Goal: Information Seeking & Learning: Check status

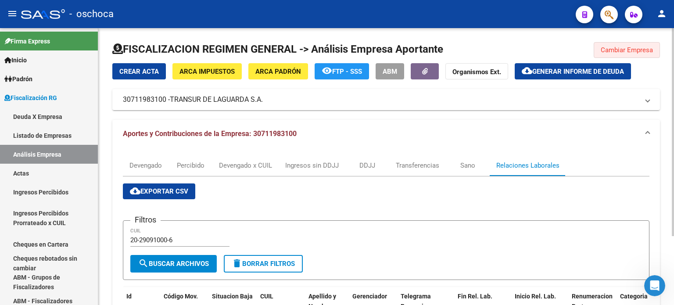
click at [613, 49] on span "Cambiar Empresa" at bounding box center [627, 50] width 52 height 8
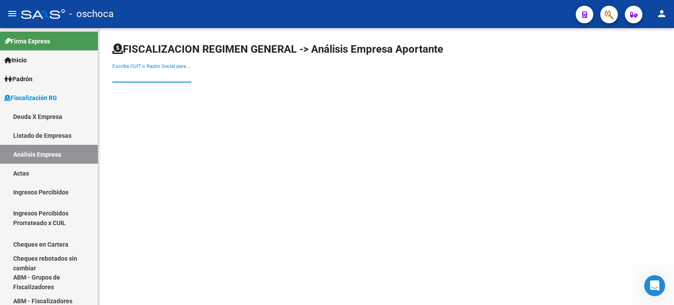
click at [116, 72] on input "Escriba CUIT o Razón Social para buscar" at bounding box center [151, 76] width 79 height 8
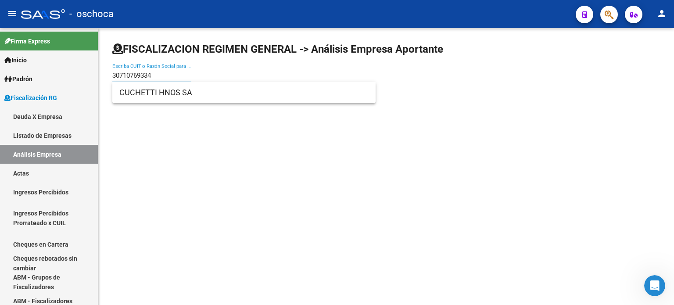
type input "30710769334"
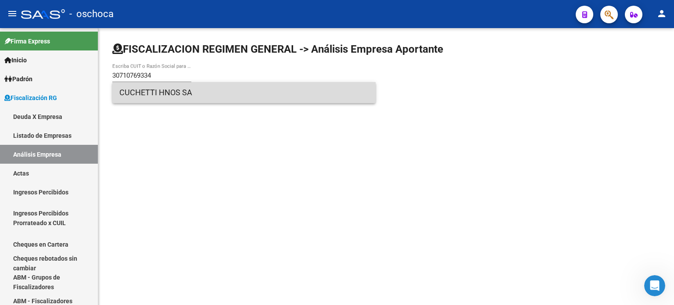
click at [177, 92] on span "CUCHETTI HNOS SA" at bounding box center [243, 92] width 249 height 21
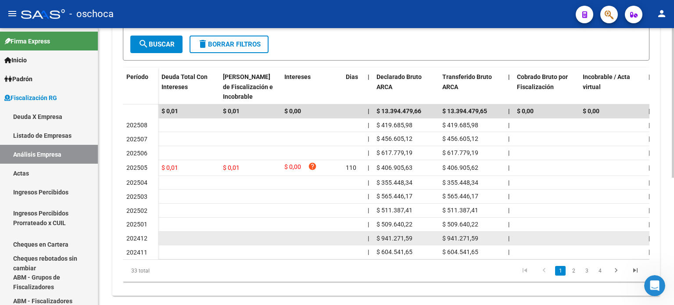
scroll to position [236, 0]
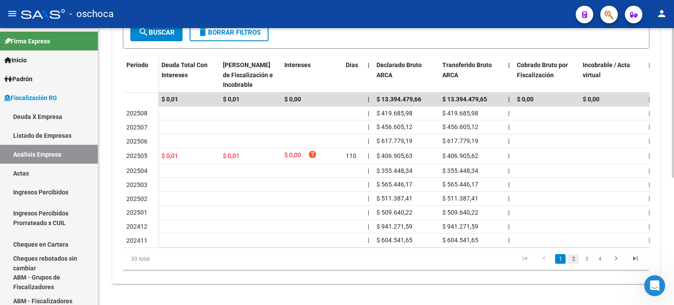
click at [572, 259] on link "2" at bounding box center [573, 259] width 11 height 10
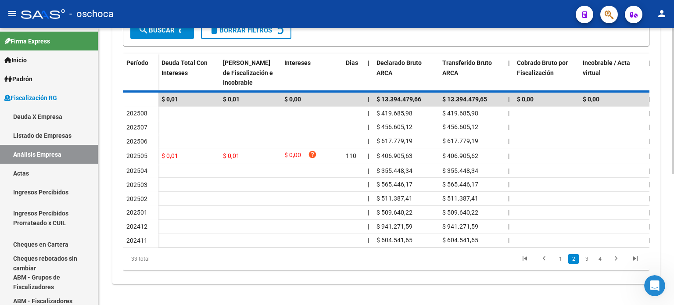
scroll to position [234, 0]
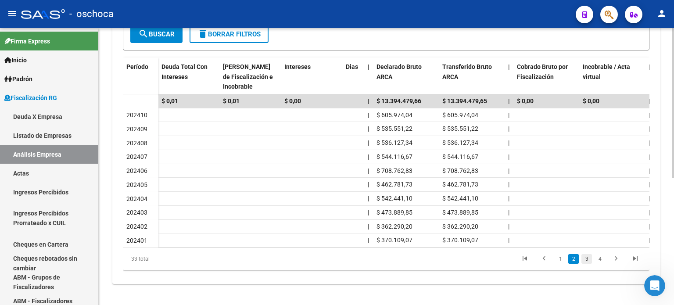
click at [588, 258] on link "3" at bounding box center [587, 259] width 11 height 10
click at [524, 258] on icon "go to first page" at bounding box center [524, 260] width 11 height 11
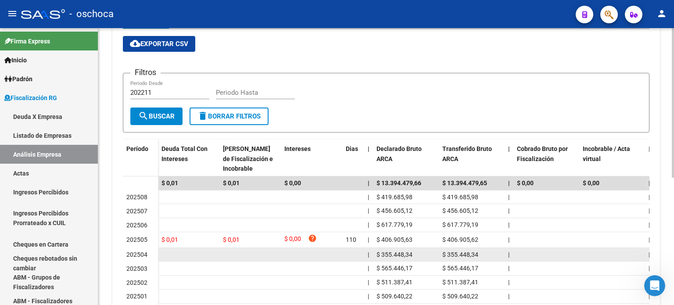
scroll to position [104, 0]
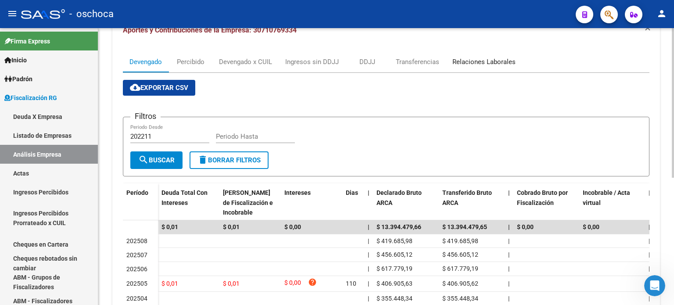
click at [485, 63] on div "Relaciones Laborales" at bounding box center [483, 62] width 63 height 10
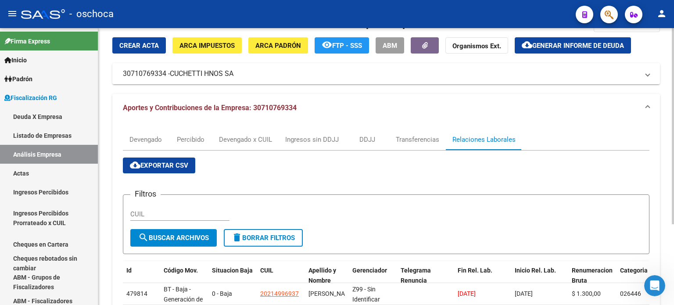
scroll to position [0, 0]
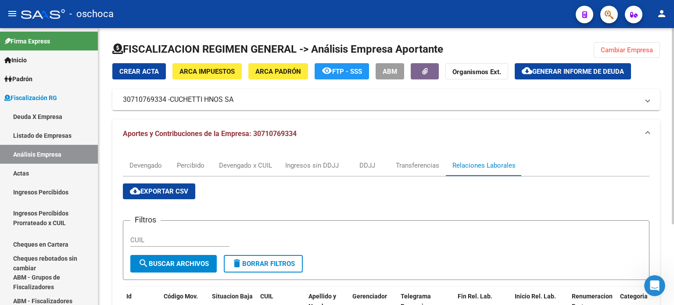
click at [624, 51] on span "Cambiar Empresa" at bounding box center [627, 50] width 52 height 8
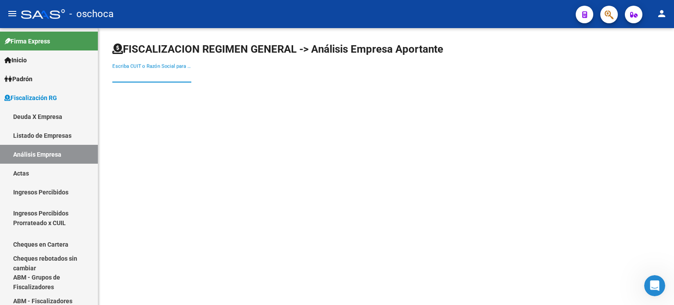
click at [121, 72] on input "Escriba CUIT o Razón Social para buscar" at bounding box center [151, 76] width 79 height 8
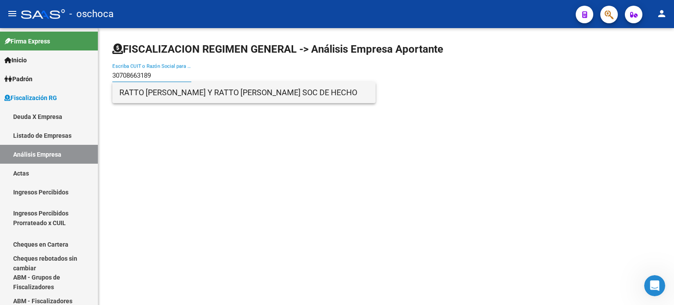
type input "30708663189"
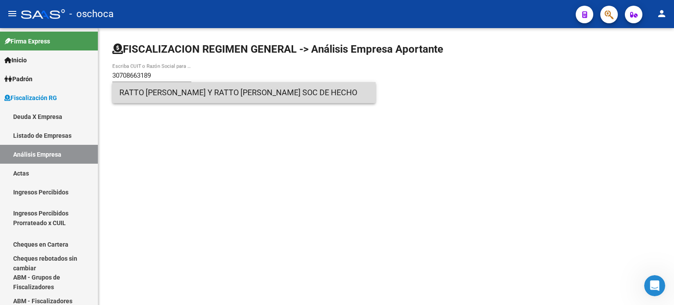
click at [183, 89] on span "RATTO [PERSON_NAME] Y RATTO [PERSON_NAME] SOC DE HECHO" at bounding box center [243, 92] width 249 height 21
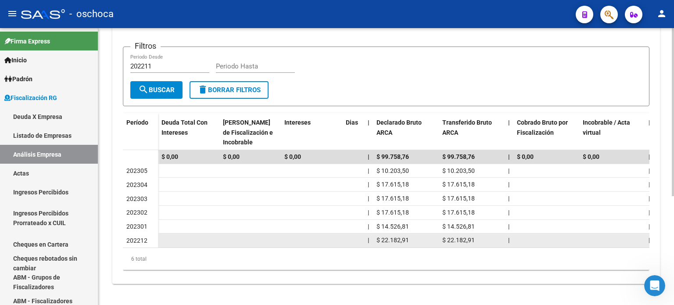
scroll to position [179, 0]
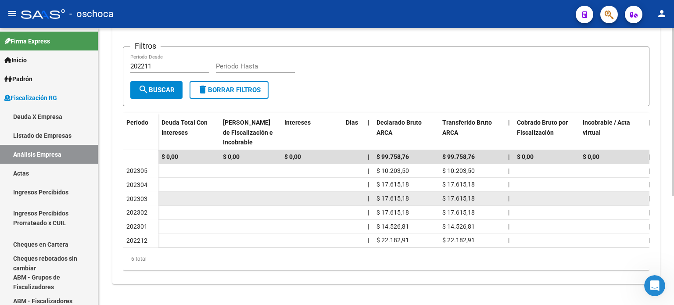
click at [334, 194] on datatable-body-cell at bounding box center [311, 199] width 61 height 14
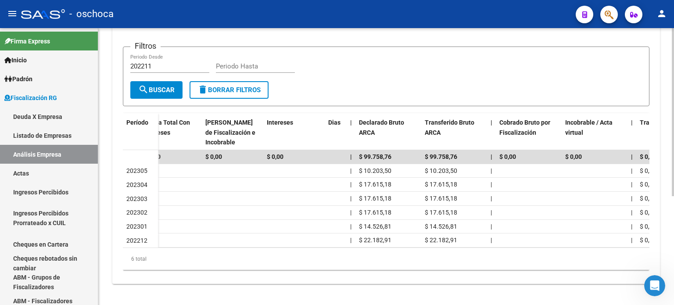
scroll to position [0, 0]
